Goal: Task Accomplishment & Management: Manage account settings

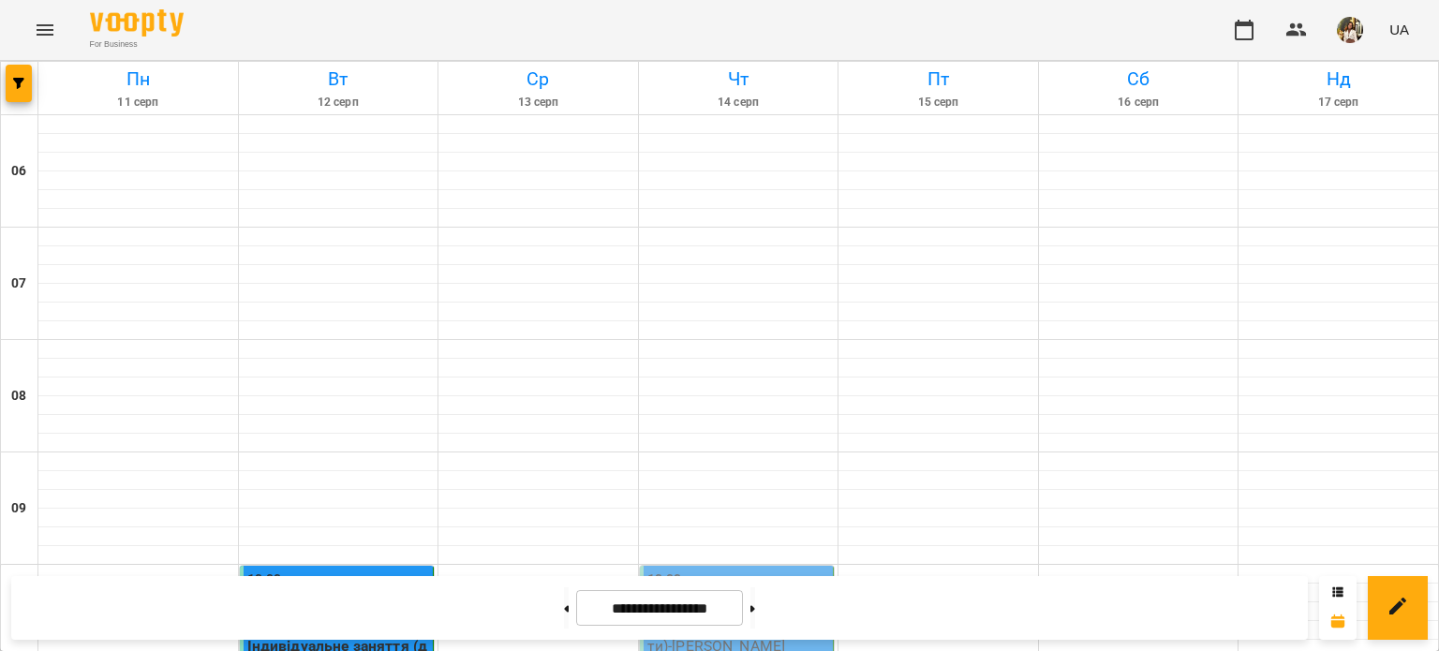
scroll to position [1312, 0]
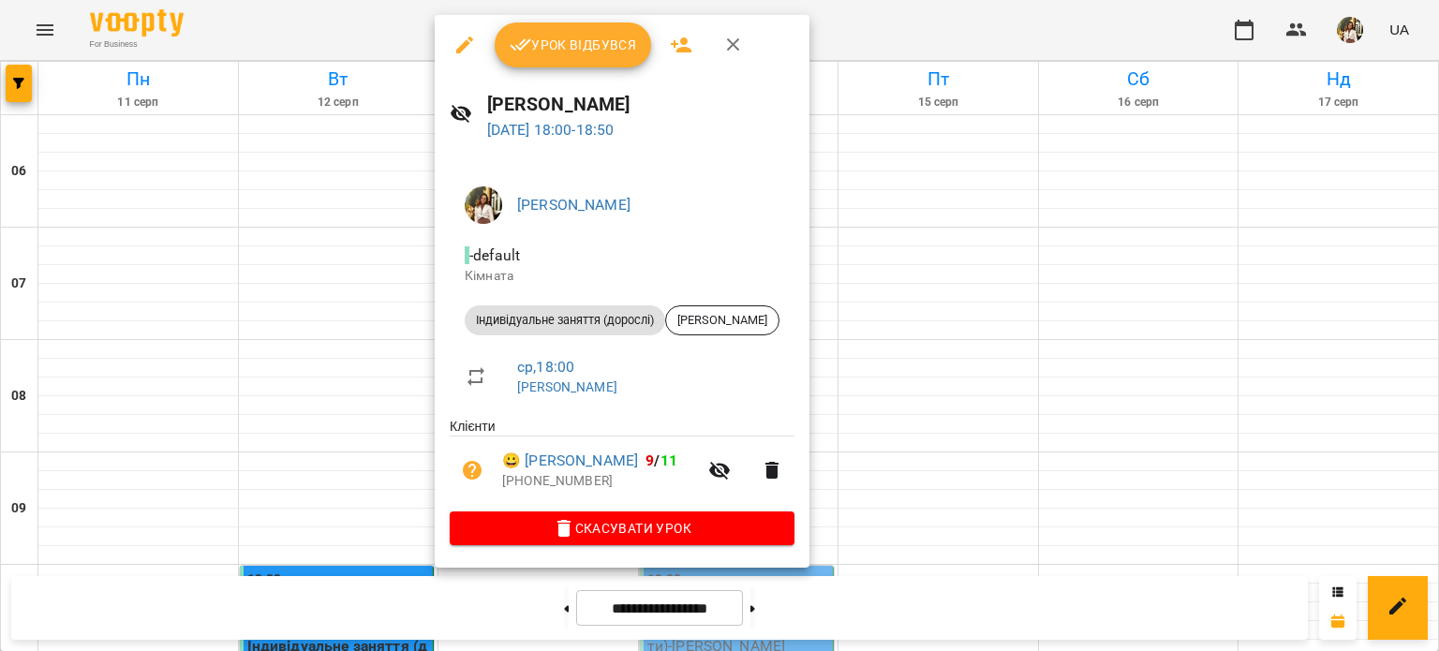
click at [553, 43] on span "Урок відбувся" at bounding box center [573, 45] width 127 height 22
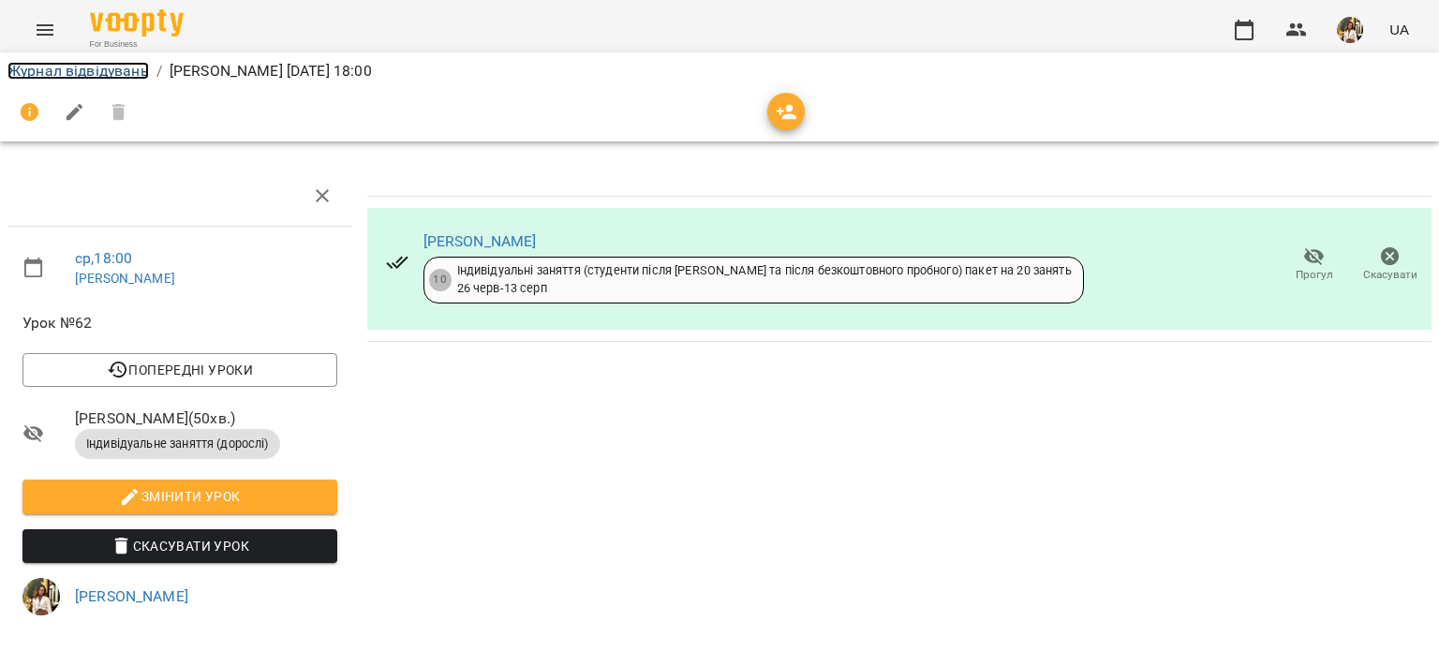
click at [64, 64] on link "Журнал відвідувань" at bounding box center [78, 71] width 142 height 18
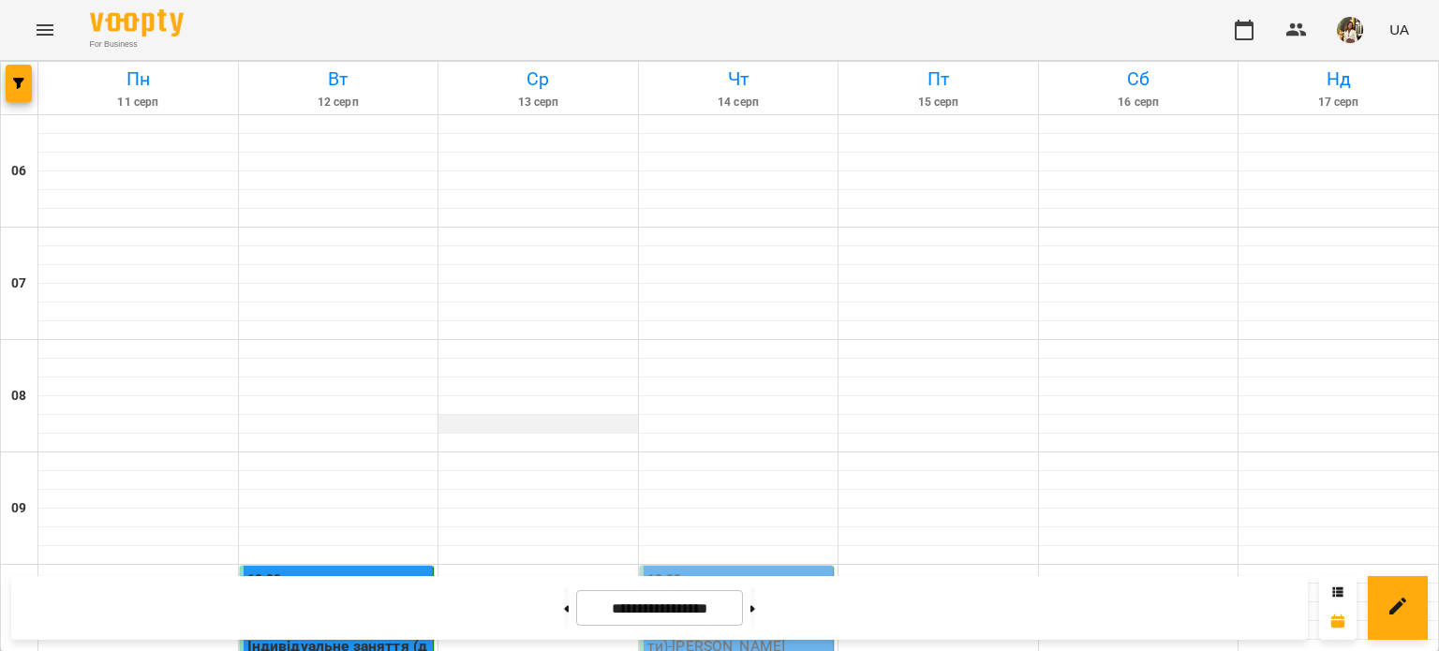
scroll to position [1459, 0]
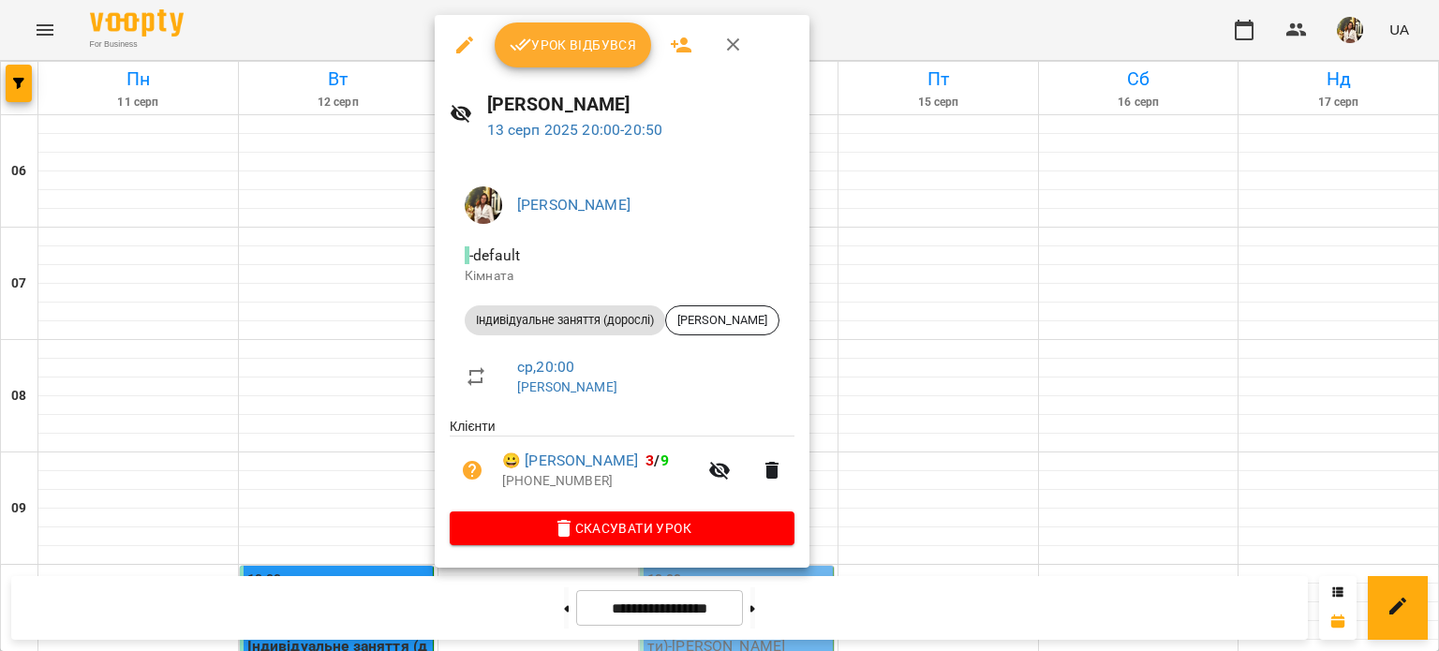
click at [547, 56] on button "Урок відбувся" at bounding box center [573, 44] width 157 height 45
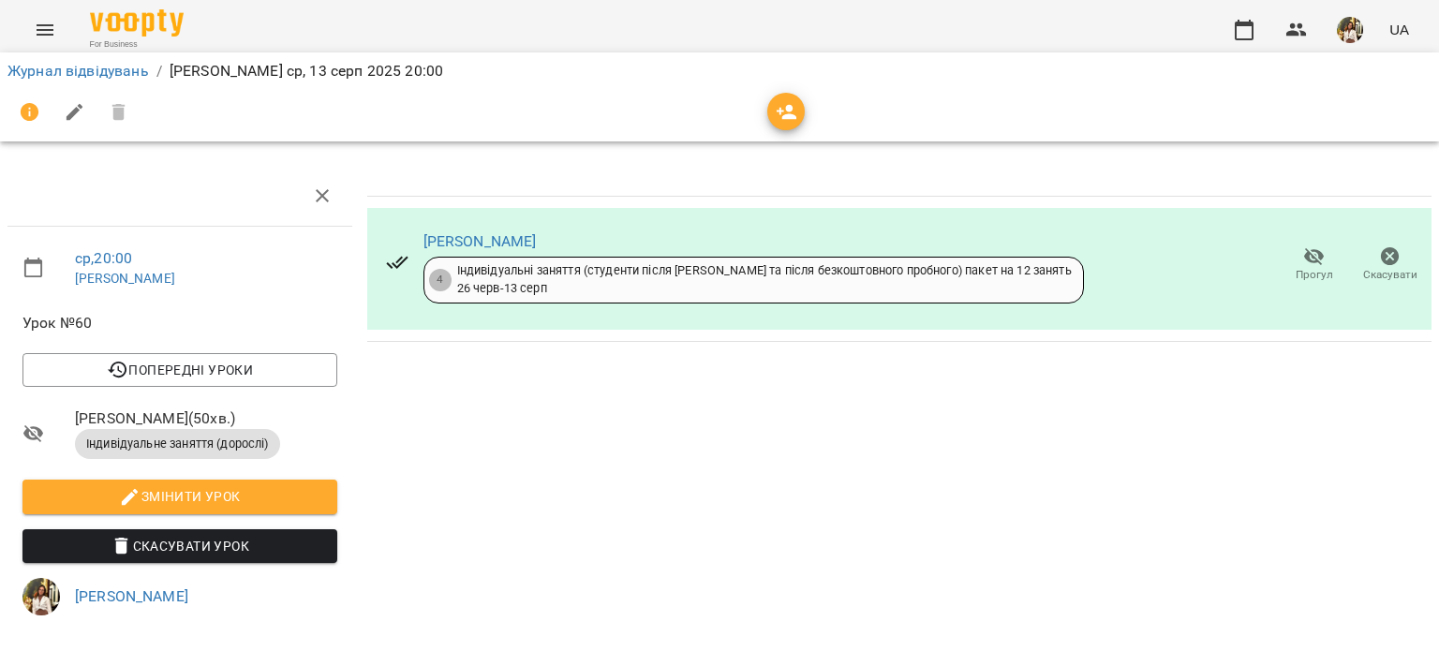
click at [1304, 256] on icon "button" at bounding box center [1314, 257] width 21 height 18
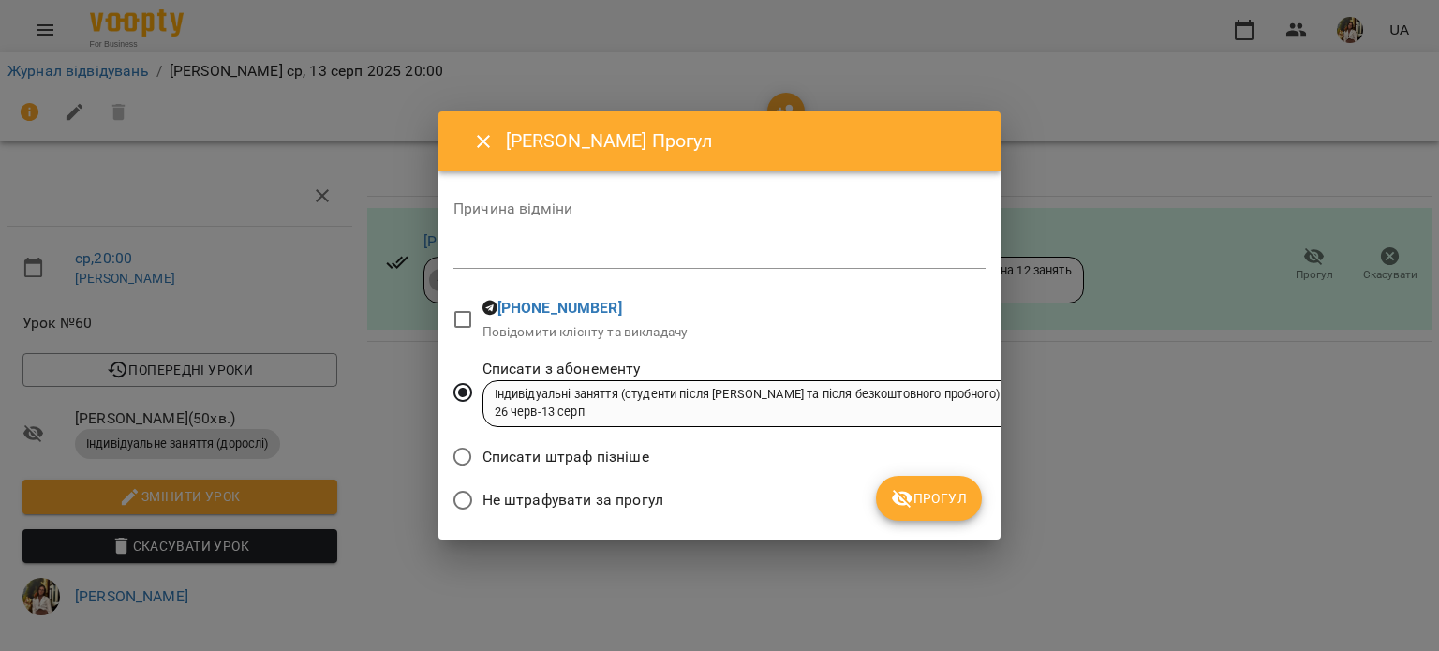
click at [583, 498] on span "Не штрафувати за прогул" at bounding box center [573, 500] width 181 height 22
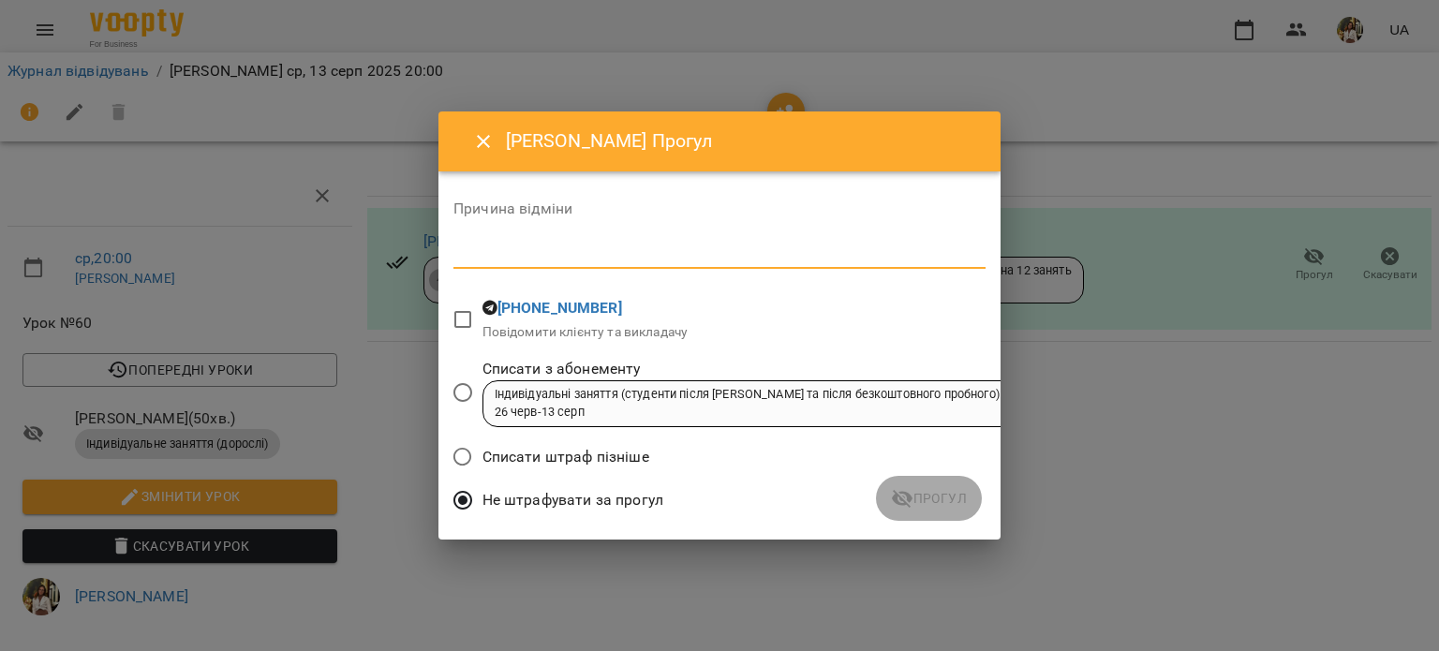
click at [560, 250] on textarea at bounding box center [720, 254] width 532 height 18
type textarea "*********"
click at [916, 490] on span "Прогул" at bounding box center [929, 498] width 76 height 22
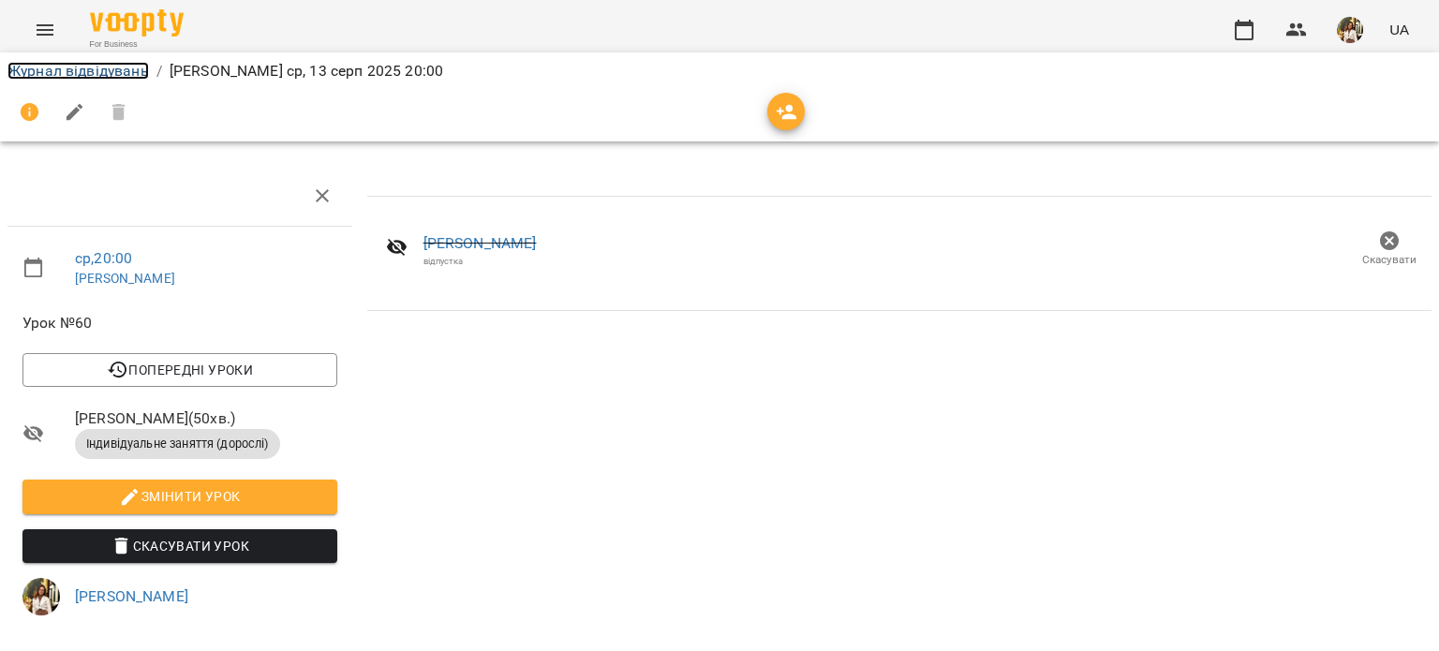
click at [60, 65] on link "Журнал відвідувань" at bounding box center [78, 71] width 142 height 18
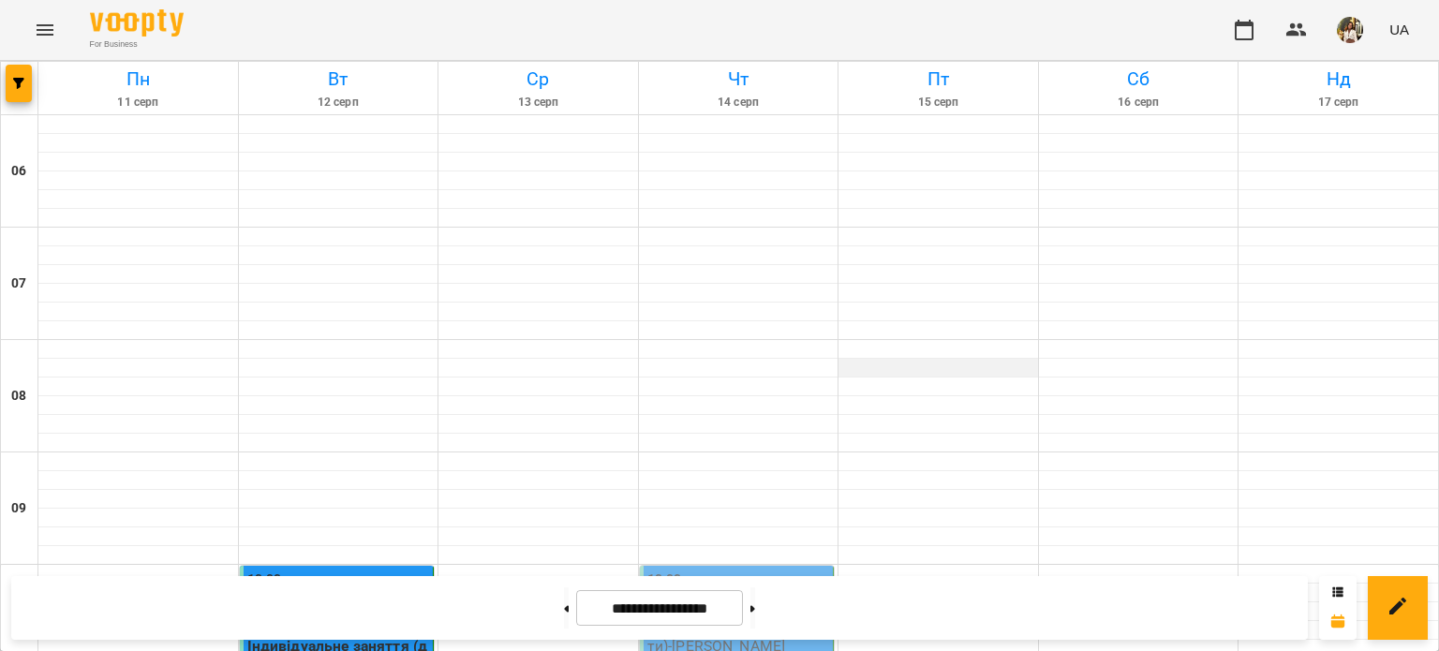
scroll to position [1459, 0]
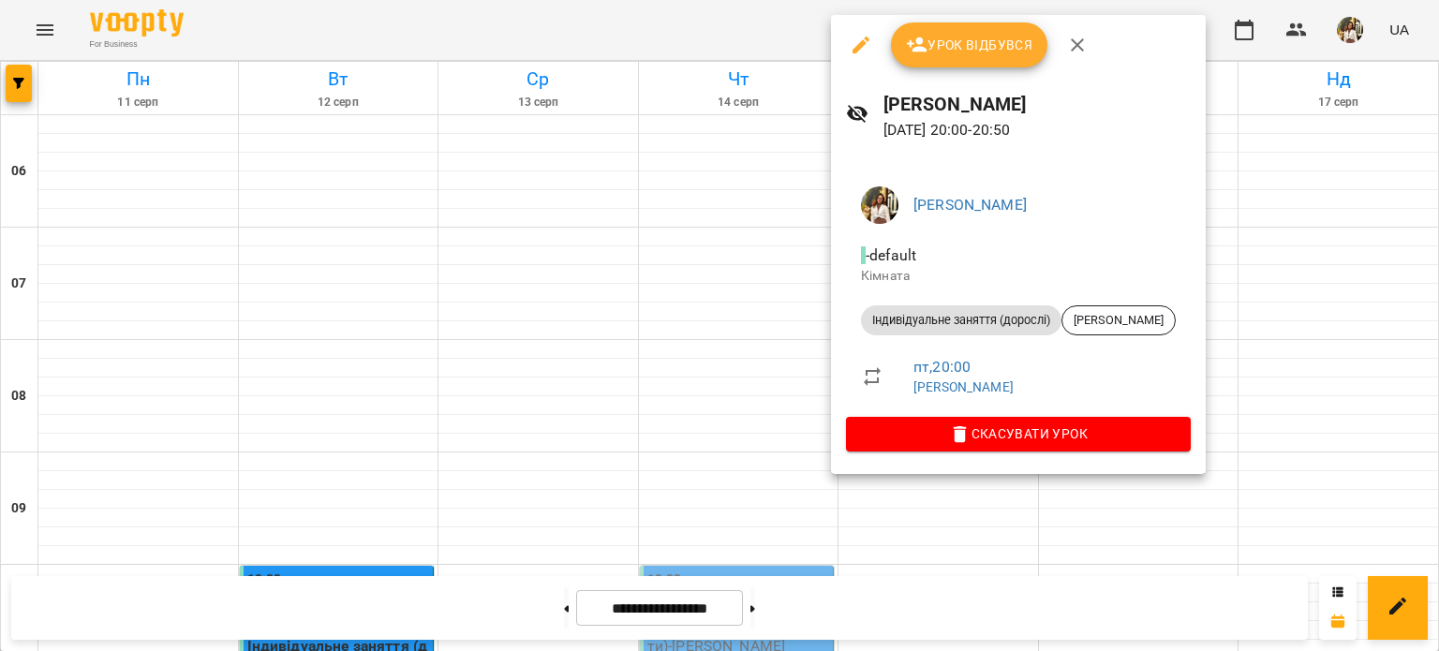
click at [935, 59] on button "Урок відбувся" at bounding box center [969, 44] width 157 height 45
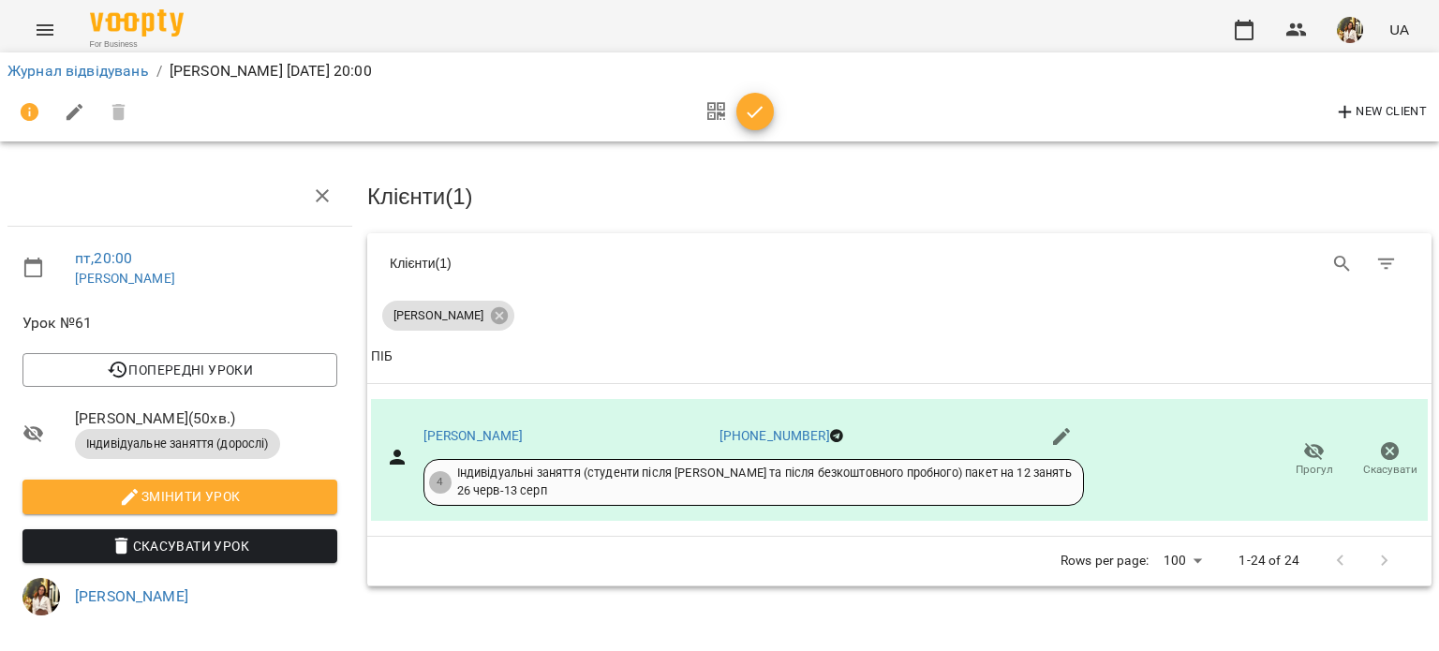
click at [765, 123] on icon "button" at bounding box center [755, 112] width 22 height 22
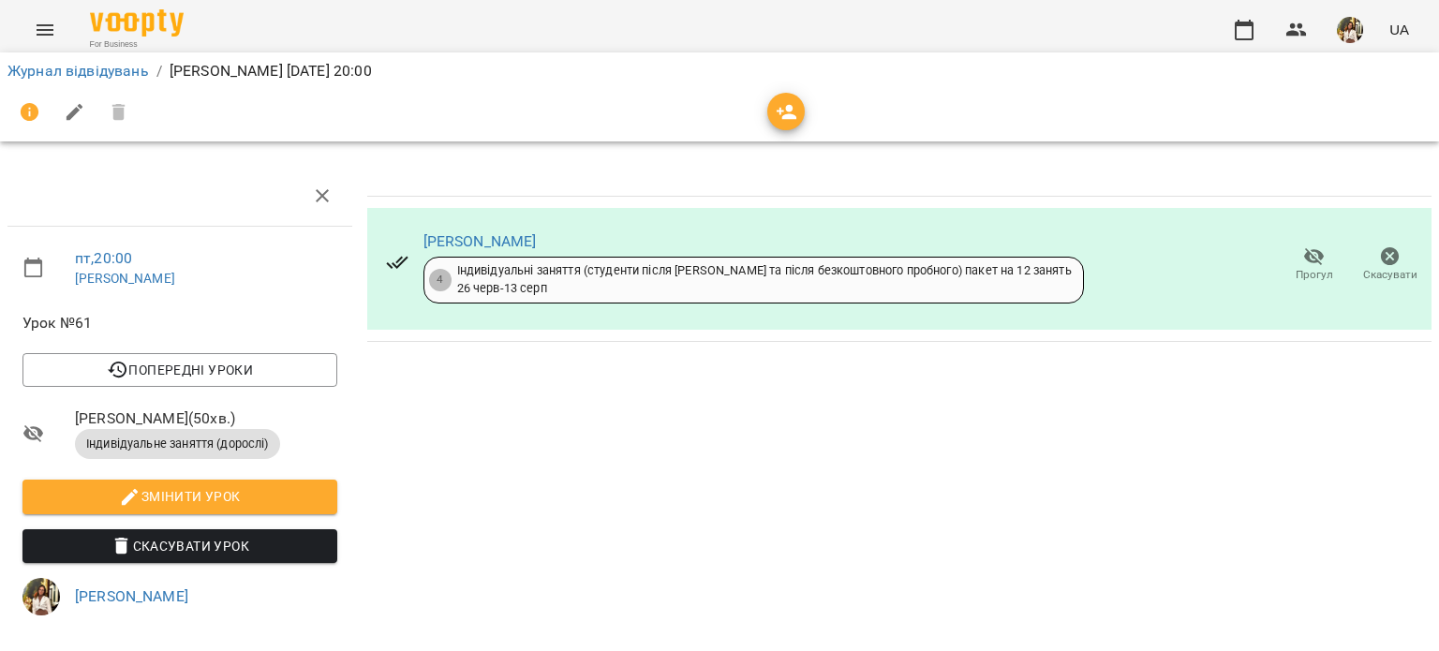
click at [1296, 269] on span "Прогул" at bounding box center [1314, 275] width 37 height 16
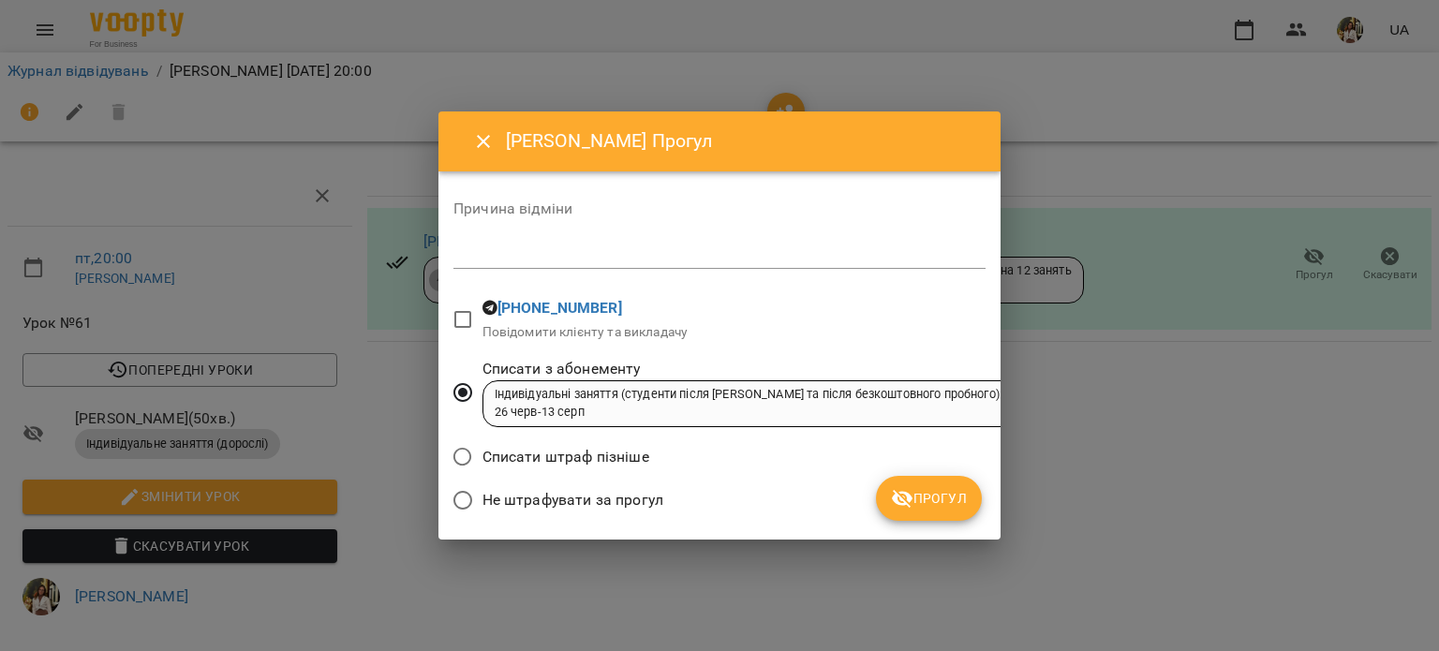
click at [551, 498] on span "Не штрафувати за прогул" at bounding box center [573, 500] width 181 height 22
click at [518, 247] on textarea at bounding box center [720, 254] width 532 height 18
type textarea "*********"
click at [945, 497] on span "Прогул" at bounding box center [929, 498] width 76 height 22
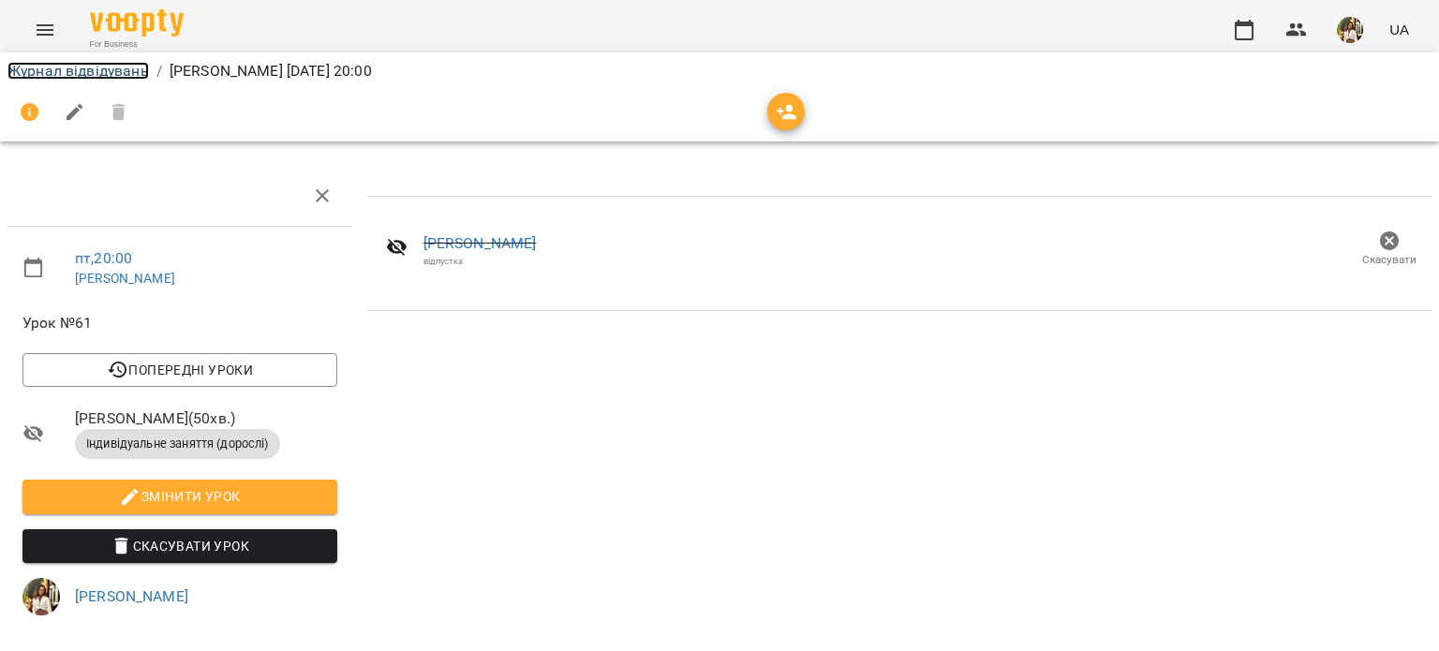
click at [127, 65] on link "Журнал відвідувань" at bounding box center [78, 71] width 142 height 18
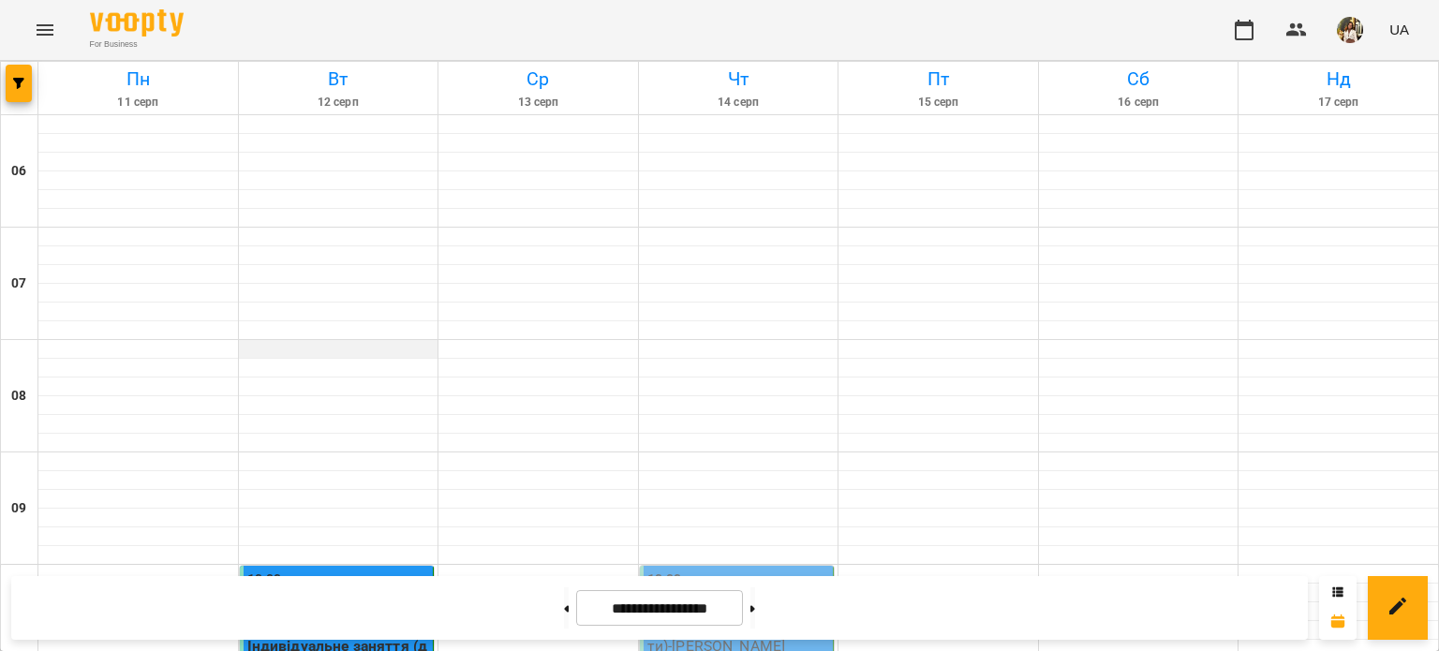
scroll to position [1459, 0]
